Goal: Task Accomplishment & Management: Use online tool/utility

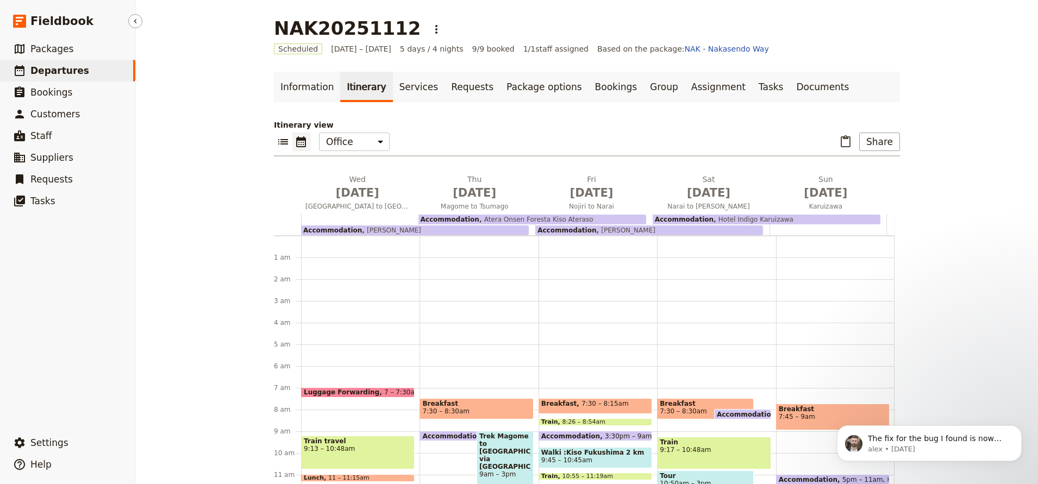
drag, startPoint x: 0, startPoint y: 0, endPoint x: 49, endPoint y: 70, distance: 85.8
click at [48, 71] on span "Departures" at bounding box center [59, 70] width 59 height 11
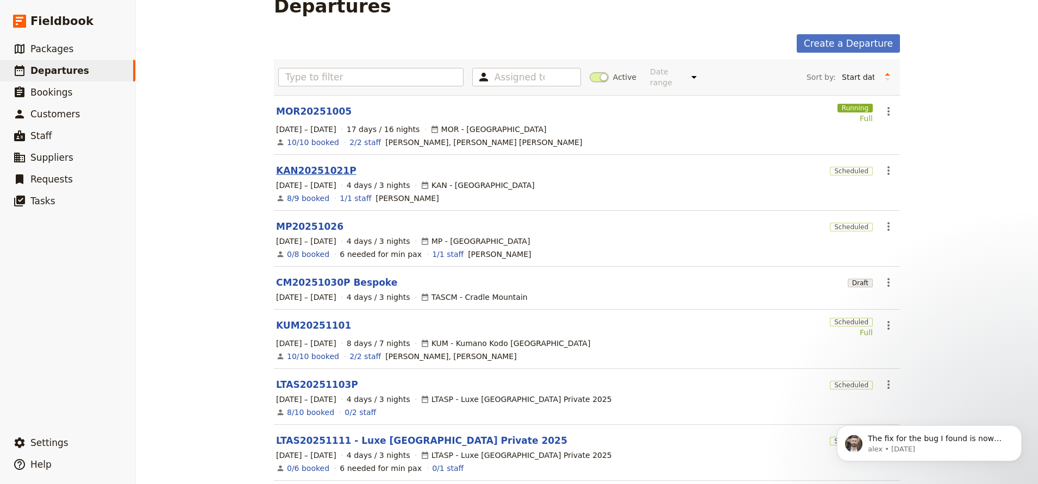
click at [281, 164] on link "KAN20251021P" at bounding box center [316, 170] width 80 height 13
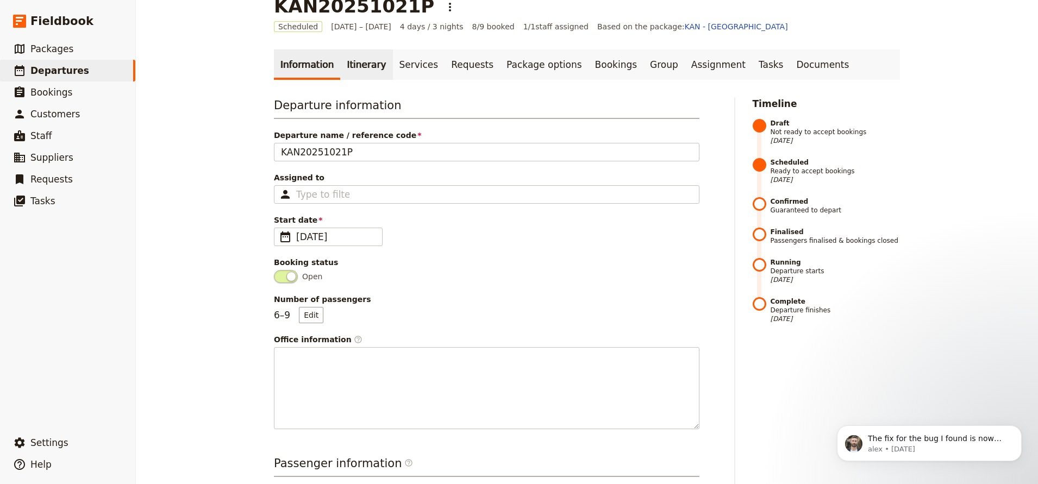
click at [358, 63] on link "Itinerary" at bounding box center [366, 64] width 52 height 30
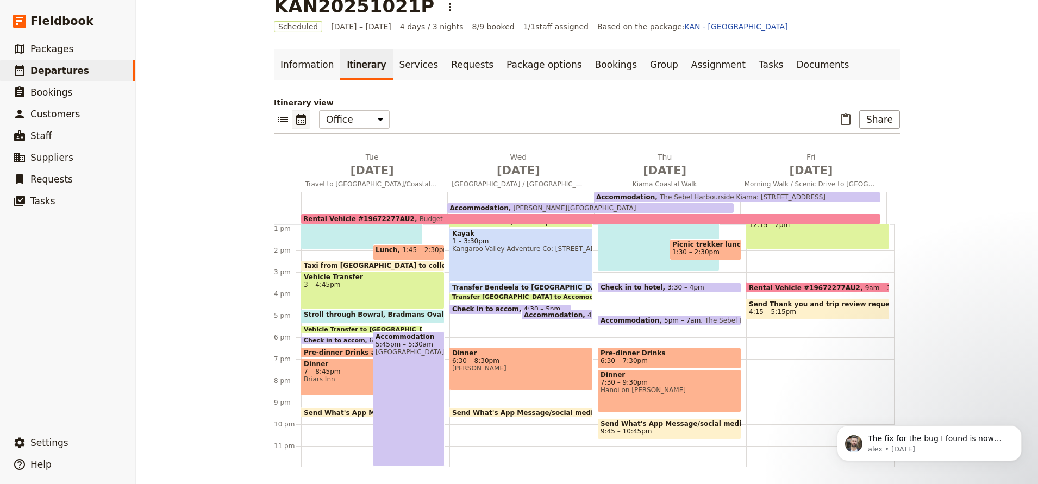
scroll to position [279, 0]
click at [354, 377] on span "Briars Inn" at bounding box center [362, 378] width 116 height 8
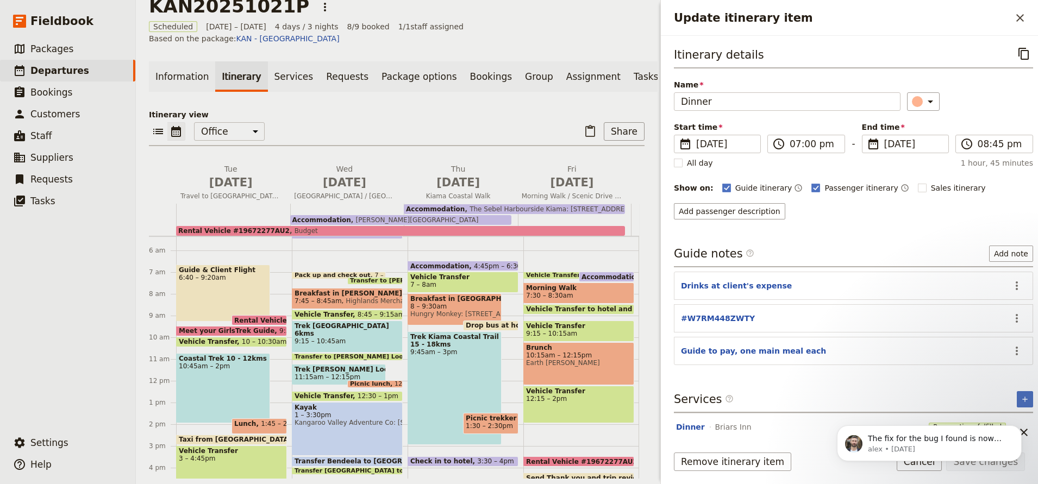
scroll to position [62, 0]
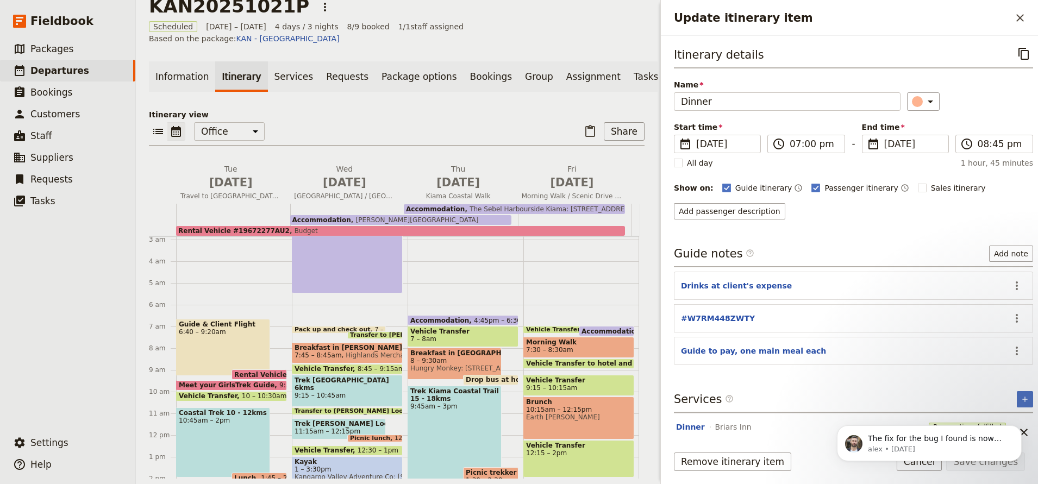
click at [367, 344] on span "Breakfast in [PERSON_NAME][GEOGRAPHIC_DATA] & packed lunches" at bounding box center [347, 348] width 105 height 8
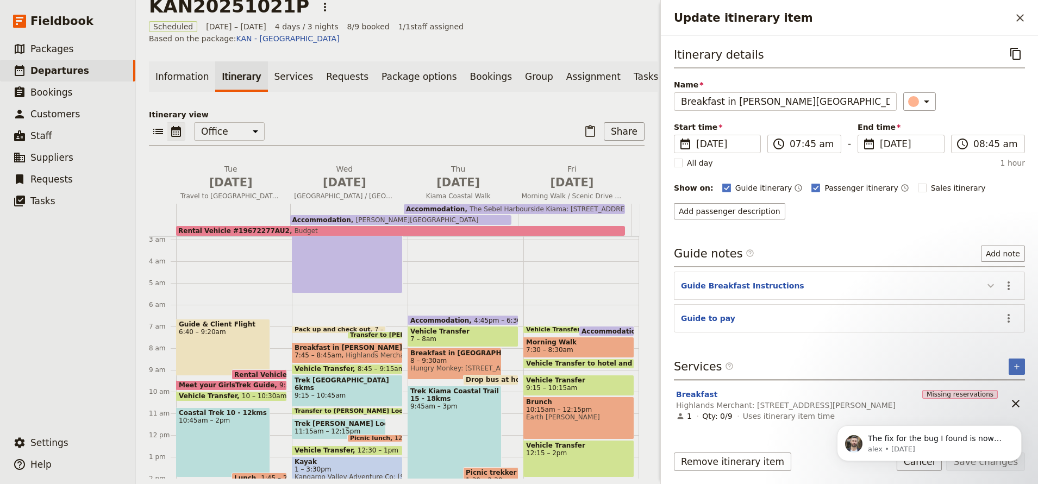
click at [990, 290] on icon "Update itinerary item" at bounding box center [990, 285] width 13 height 13
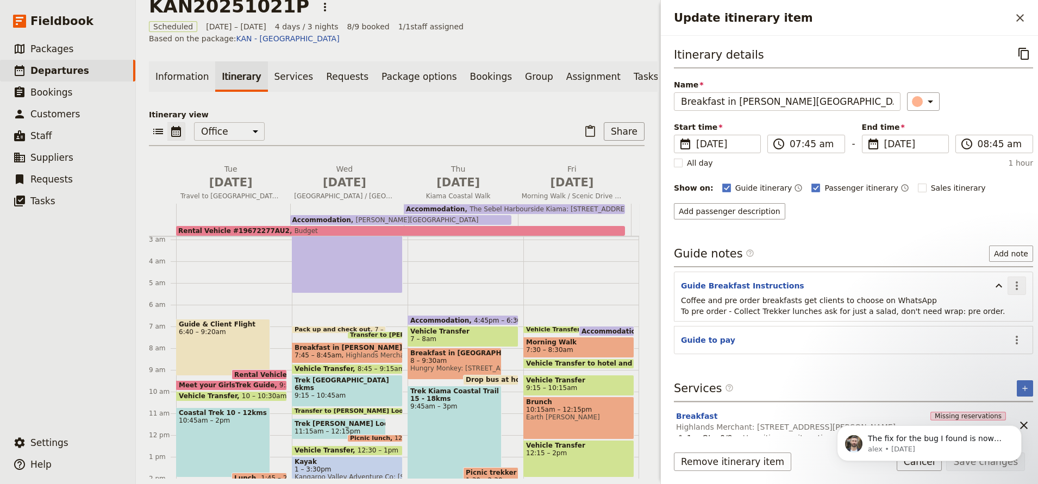
click at [1015, 288] on icon "Actions" at bounding box center [1016, 285] width 13 height 13
click at [1010, 306] on span "Edit note" at bounding box center [985, 309] width 51 height 11
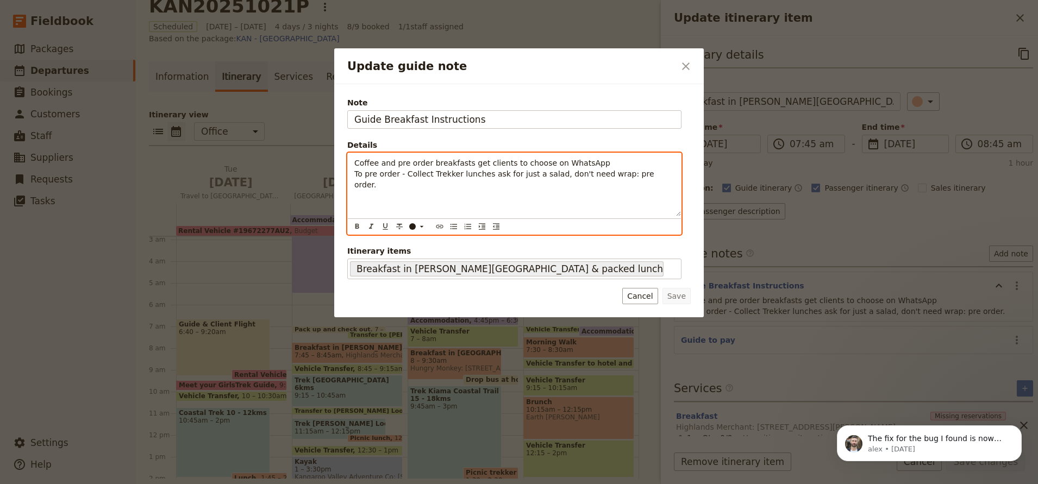
drag, startPoint x: 483, startPoint y: 177, endPoint x: 651, endPoint y: 182, distance: 167.5
click at [651, 182] on div "Coffee and pre order breakfasts get clients to choose on WhatsApp To pre order …" at bounding box center [514, 184] width 333 height 63
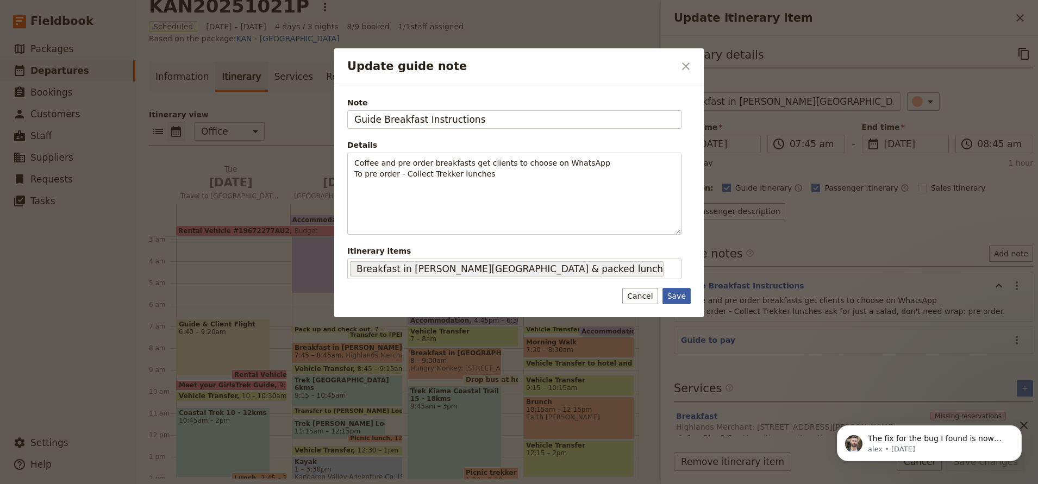
click at [673, 296] on button "Save" at bounding box center [677, 296] width 28 height 16
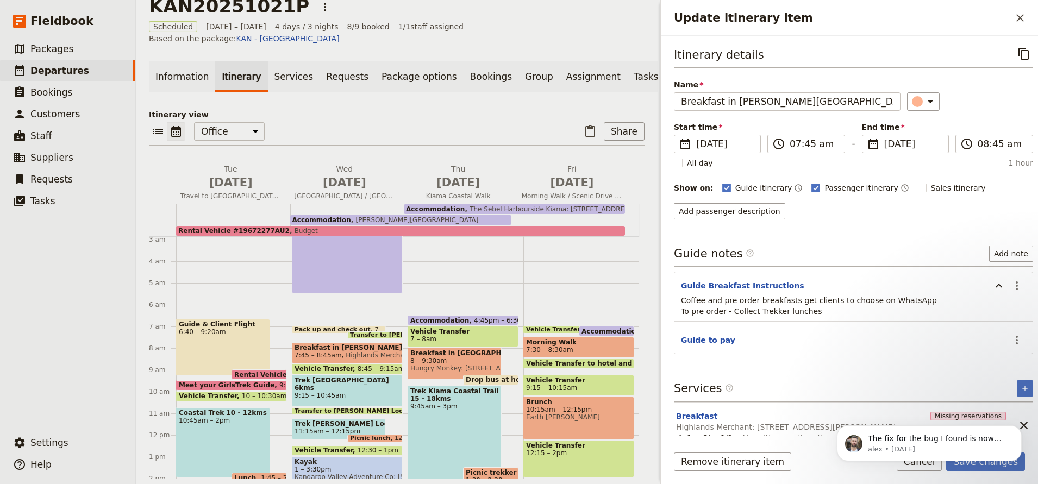
scroll to position [4, 0]
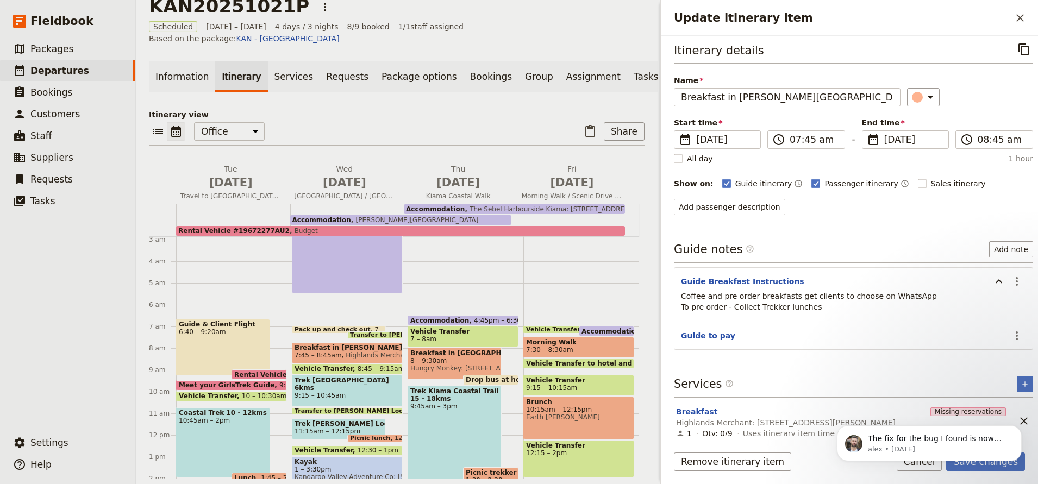
click at [1006, 464] on body "The fix for the bug I found is now deployed. Let me know if that fixed the issu…" at bounding box center [929, 440] width 209 height 67
click at [997, 464] on body "The fix for the bug I found is now deployed. Let me know if that fixed the issu…" at bounding box center [929, 440] width 209 height 67
click at [1017, 427] on icon "Dismiss notification" at bounding box center [1019, 429] width 6 height 6
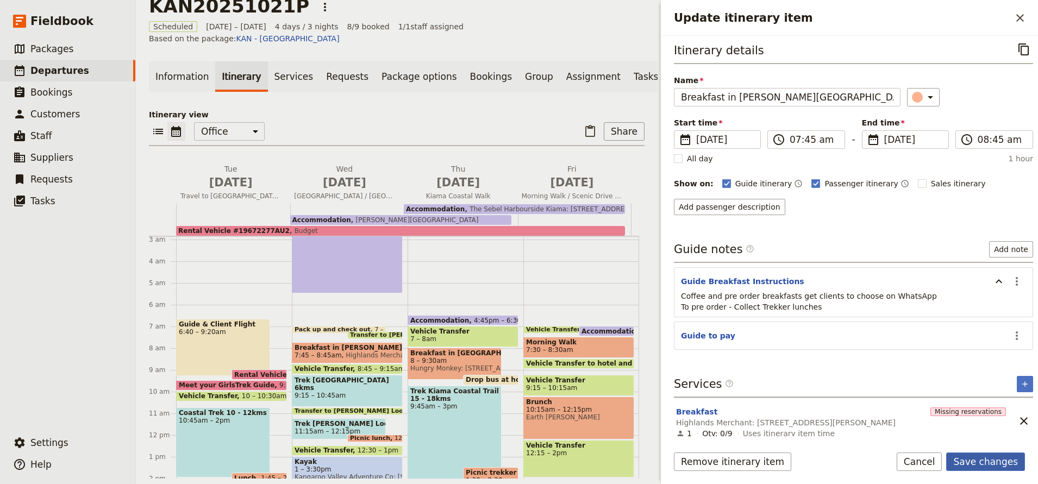
click at [1007, 459] on button "Save changes" at bounding box center [985, 462] width 79 height 18
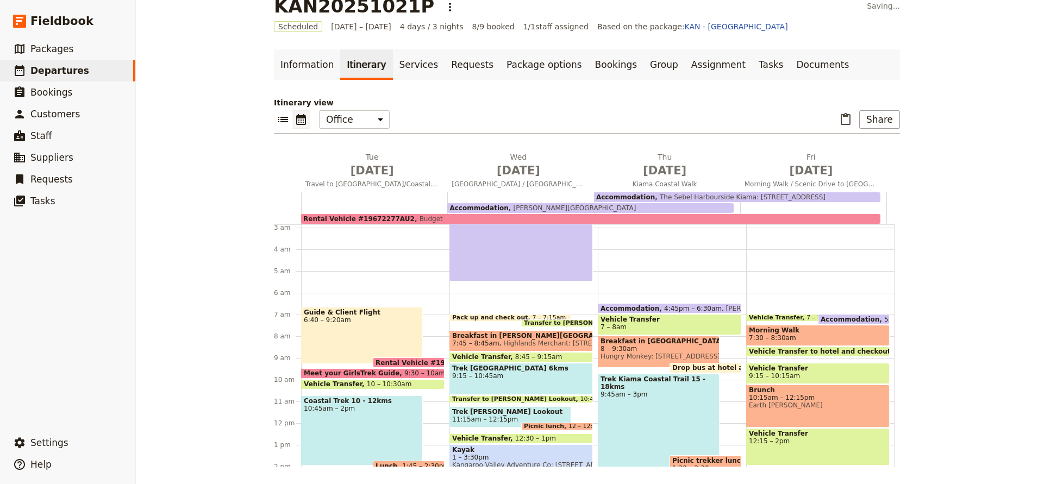
scroll to position [20, 0]
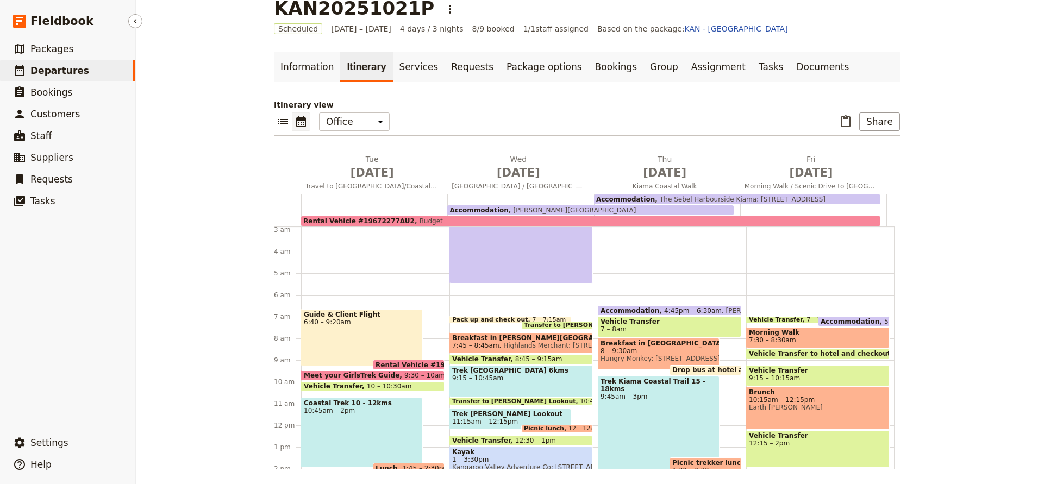
click at [55, 64] on span "Departures" at bounding box center [59, 70] width 59 height 13
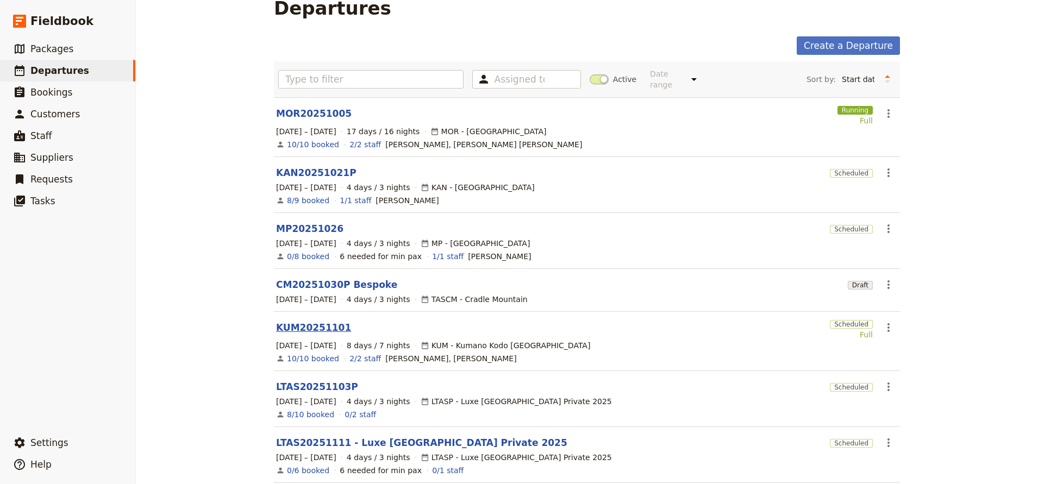
click at [300, 321] on link "KUM20251101" at bounding box center [313, 327] width 75 height 13
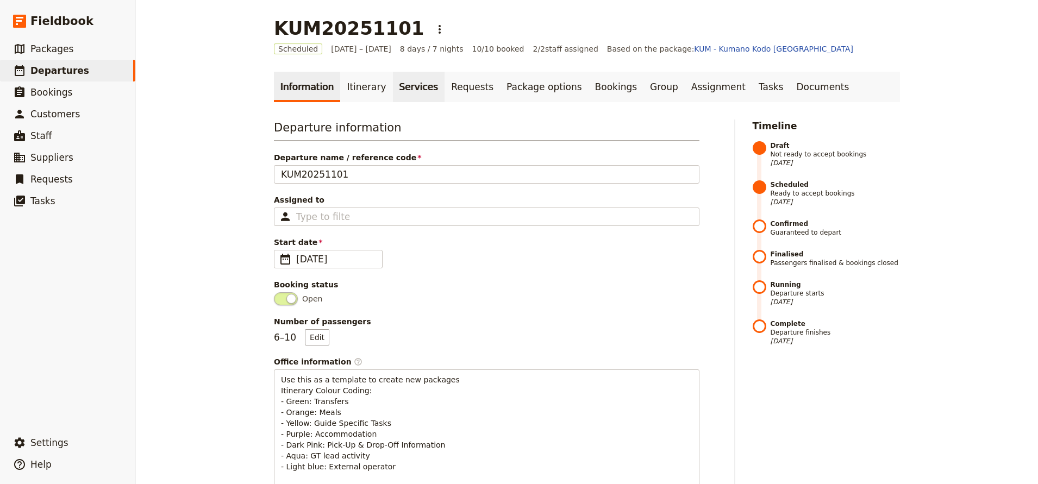
click at [399, 92] on link "Services" at bounding box center [419, 87] width 52 height 30
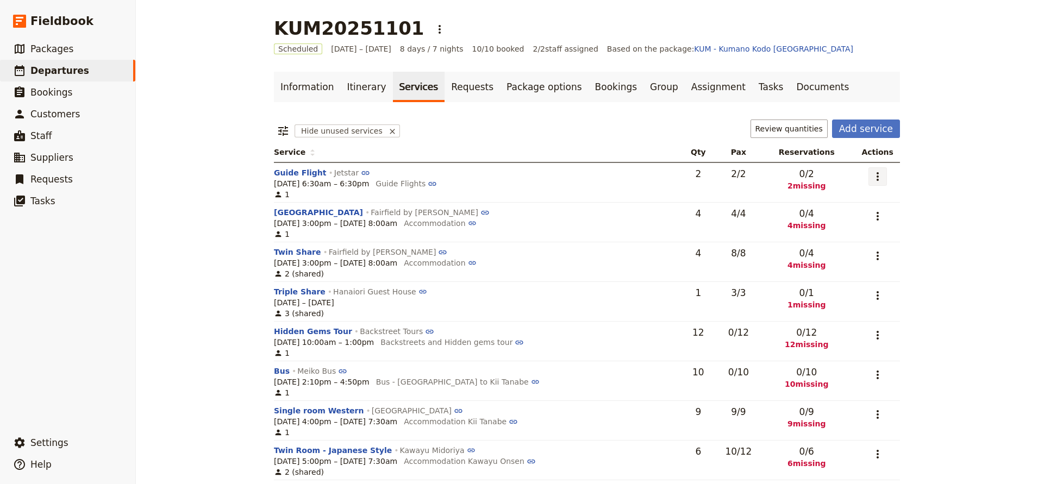
click at [882, 185] on button "​" at bounding box center [878, 176] width 18 height 18
click at [863, 236] on span "Add to supplier request" at bounding box center [831, 231] width 89 height 11
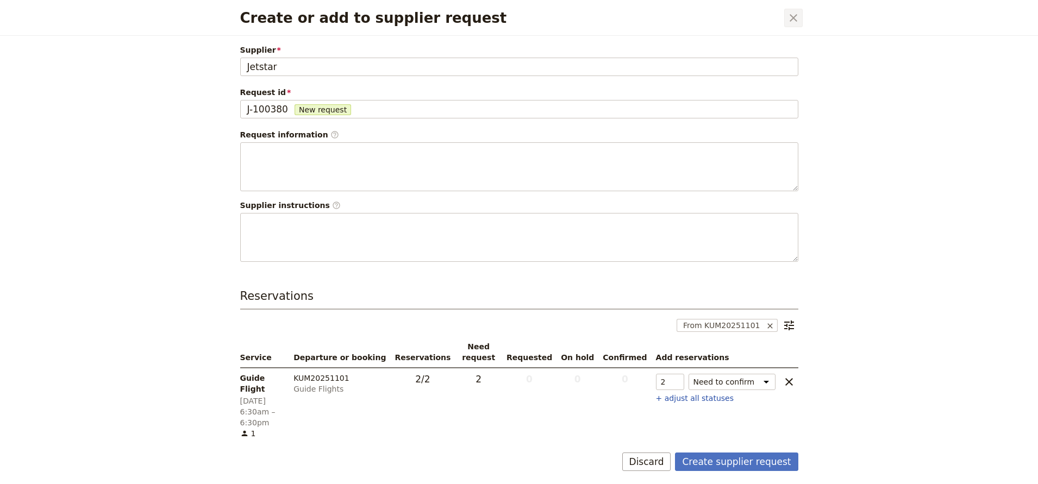
click at [792, 22] on icon "Close dialog" at bounding box center [793, 17] width 13 height 13
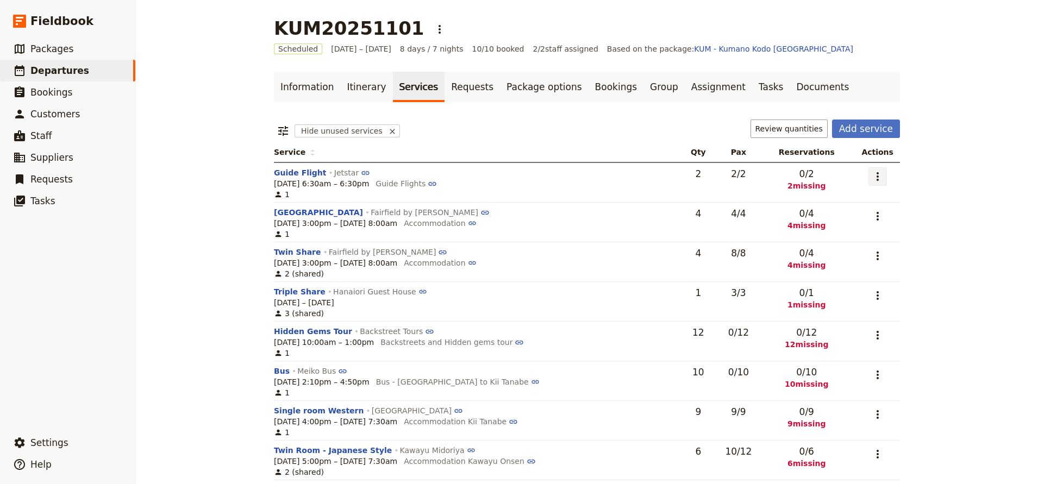
click at [875, 179] on icon "Actions" at bounding box center [877, 176] width 13 height 13
click at [842, 227] on span "Add to supplier request" at bounding box center [831, 231] width 89 height 11
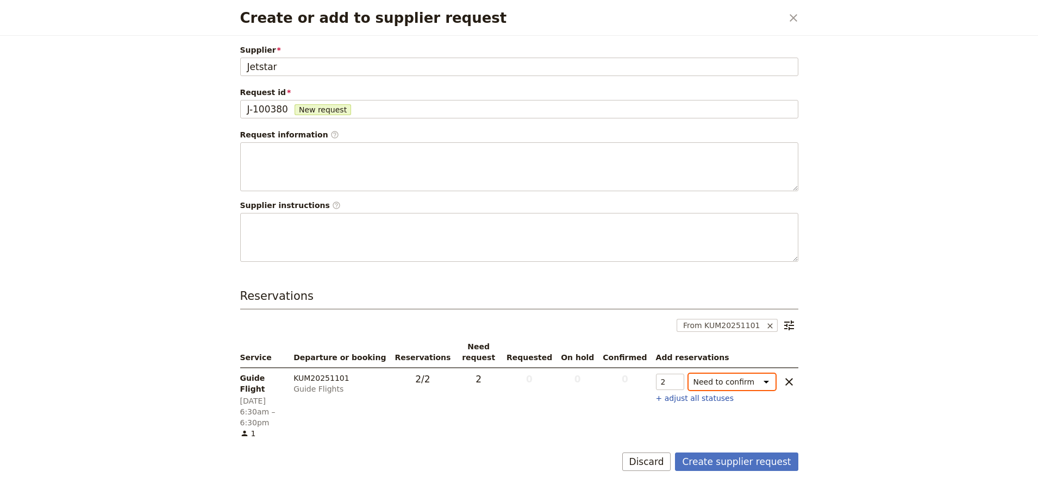
click at [772, 383] on select "Need to confirm Need to hold On hold requested Confirm requested On hold Confir…" at bounding box center [732, 382] width 87 height 16
click at [771, 385] on select "Need to confirm Need to hold On hold requested Confirm requested On hold Confir…" at bounding box center [732, 382] width 87 height 16
click at [772, 383] on select "Need to confirm Need to hold On hold requested Confirm requested On hold Confir…" at bounding box center [732, 382] width 87 height 16
click at [752, 453] on button "Create supplier request" at bounding box center [736, 462] width 123 height 18
